Goal: Check status: Check status

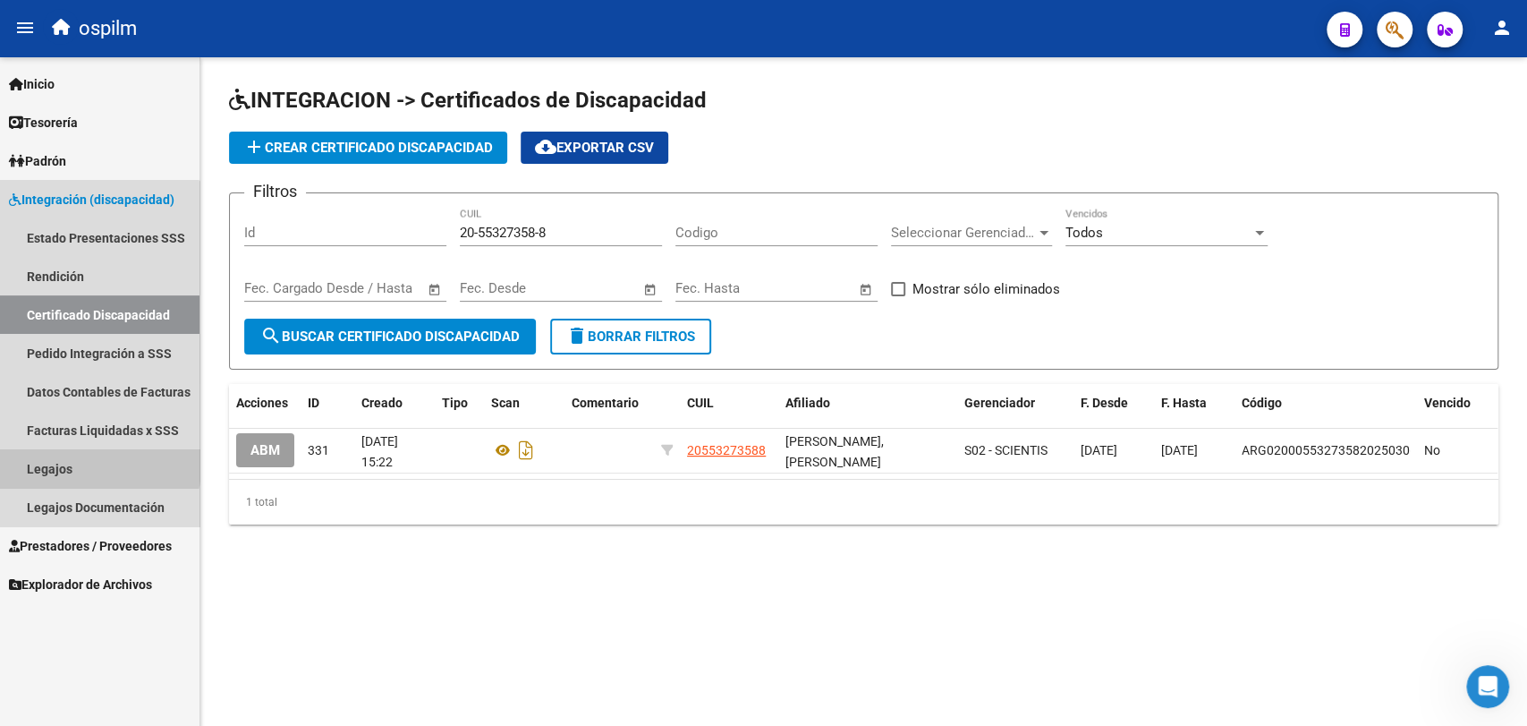
click at [80, 461] on link "Legajos" at bounding box center [100, 468] width 200 height 38
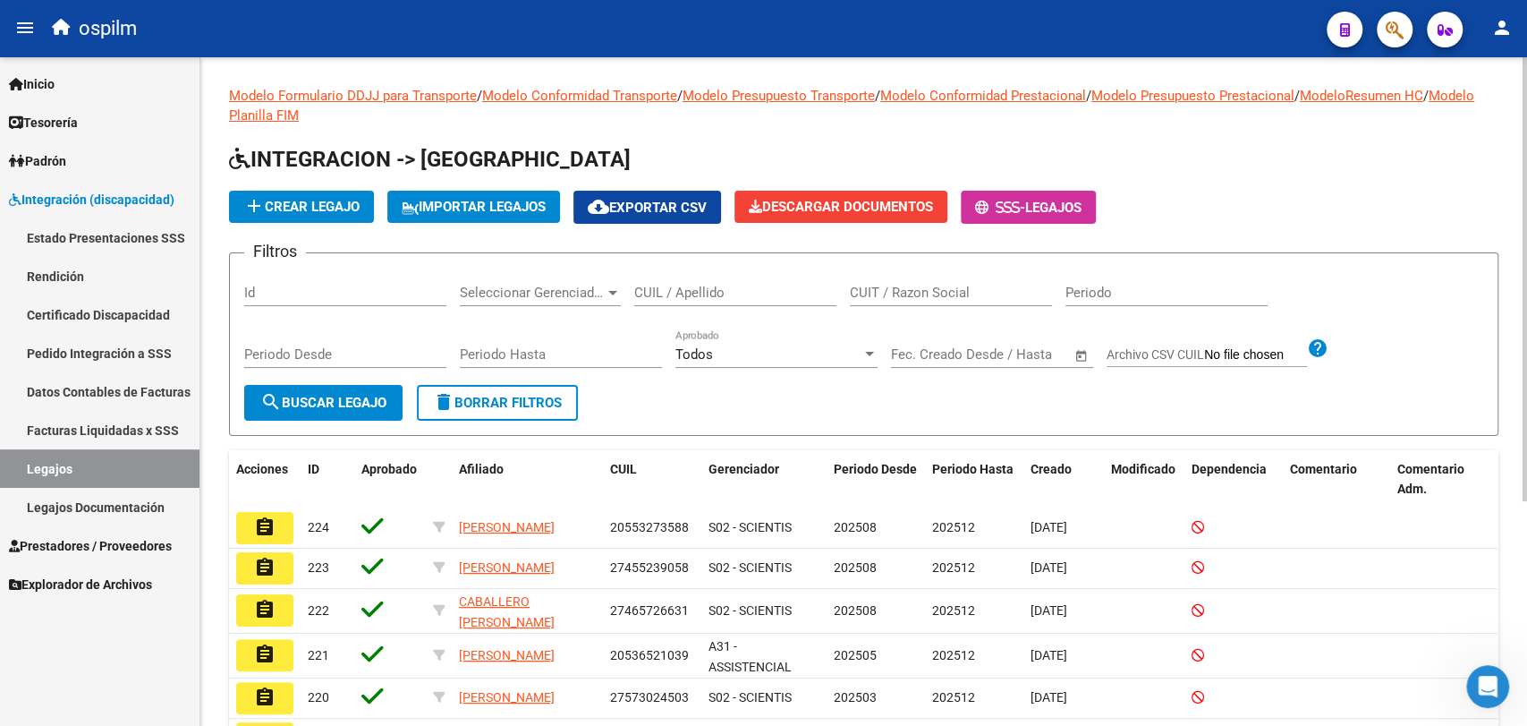
click at [687, 291] on input "CUIL / Apellido" at bounding box center [735, 293] width 202 height 16
paste input "20553273588"
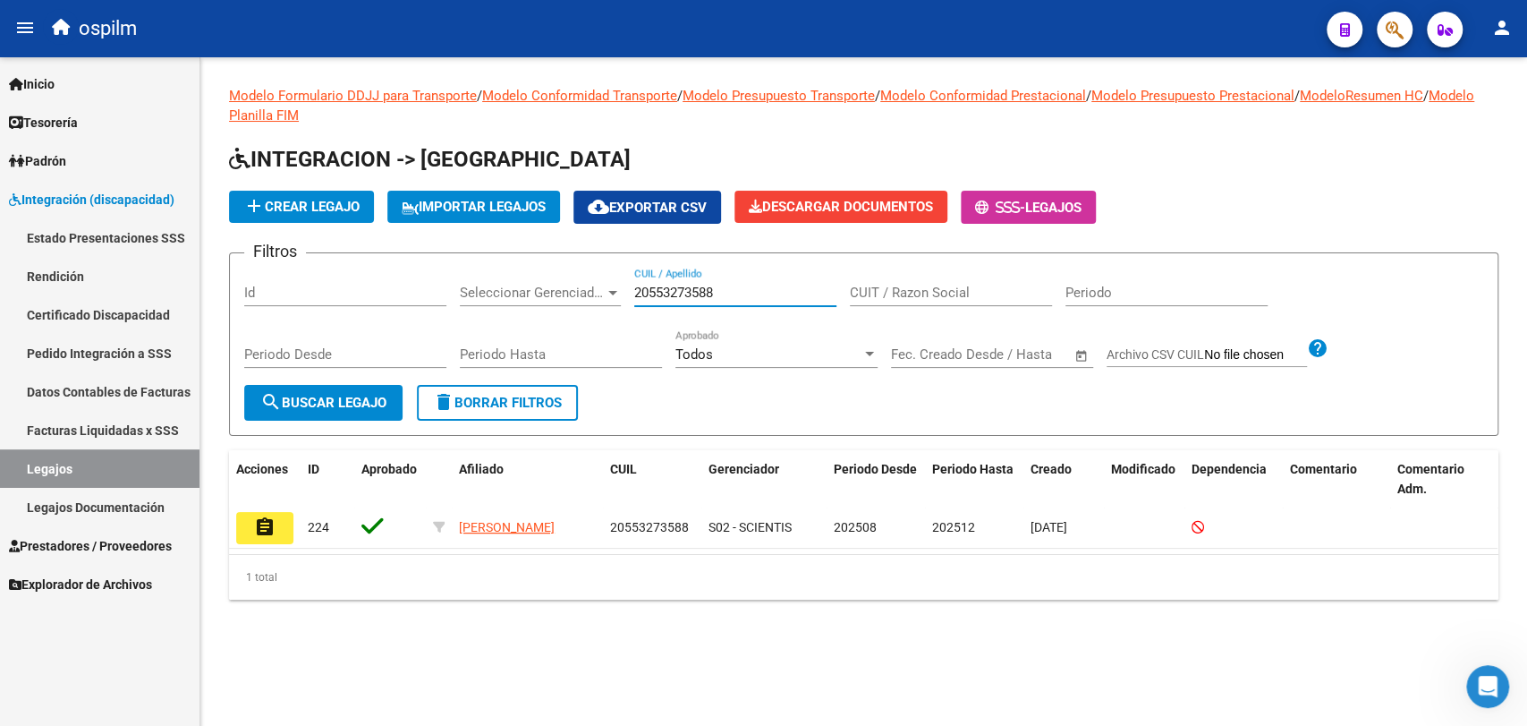
type input "20553273588"
drag, startPoint x: 227, startPoint y: 528, endPoint x: 240, endPoint y: 529, distance: 12.6
click at [226, 527] on div "Modelo Formulario DDJJ para Transporte / Modelo Conformidad Transporte / Modelo…" at bounding box center [863, 356] width 1327 height 599
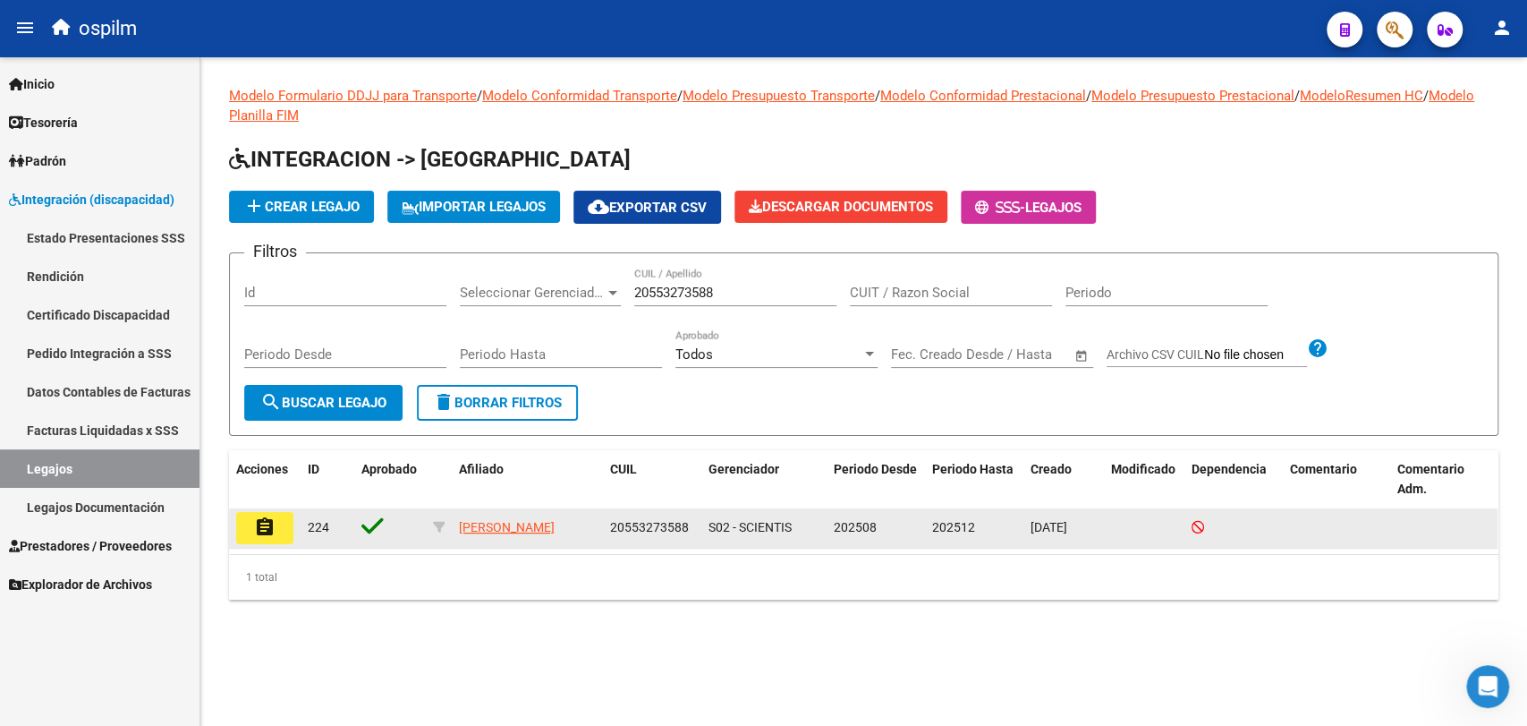
click at [240, 529] on button "assignment" at bounding box center [264, 528] width 57 height 32
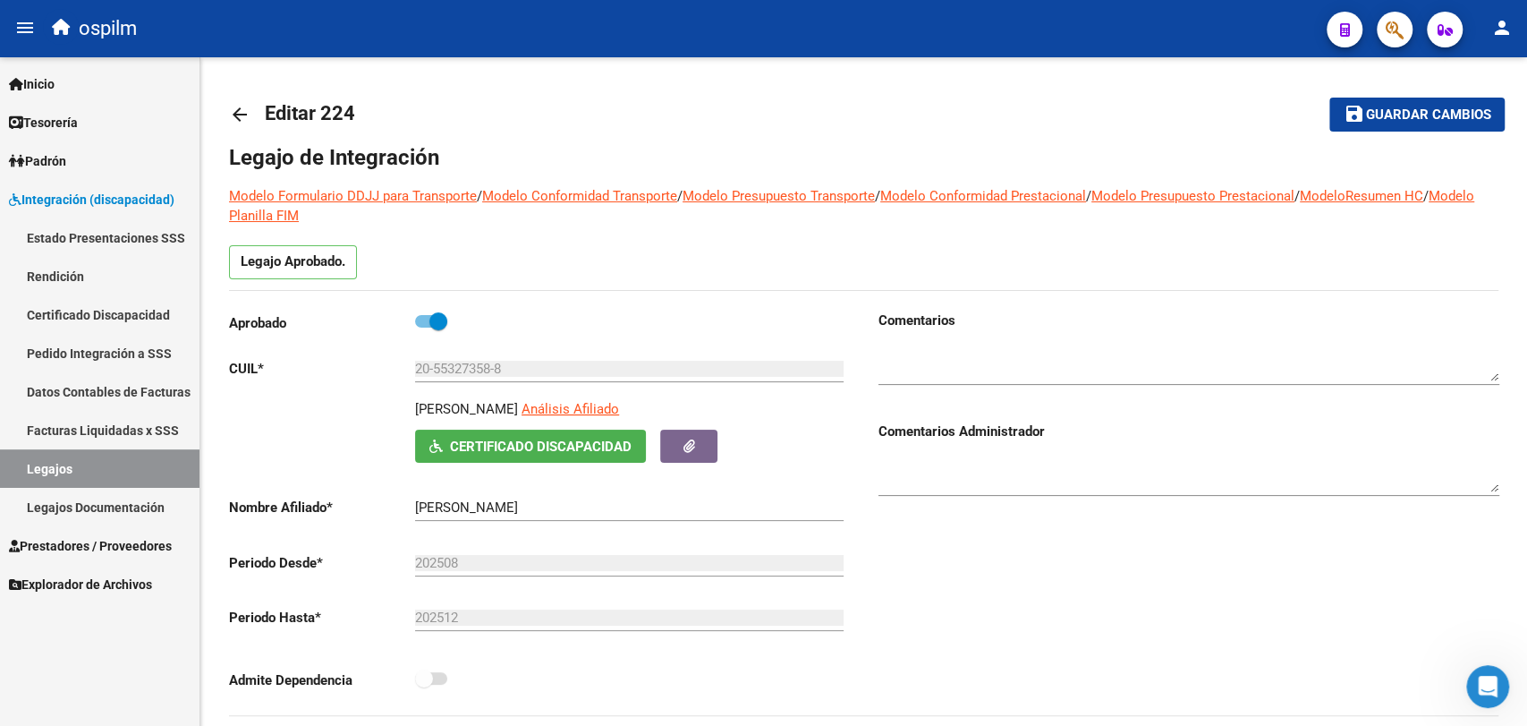
click at [78, 470] on link "Legajos" at bounding box center [100, 468] width 200 height 38
